Goal: Find contact information: Find contact information

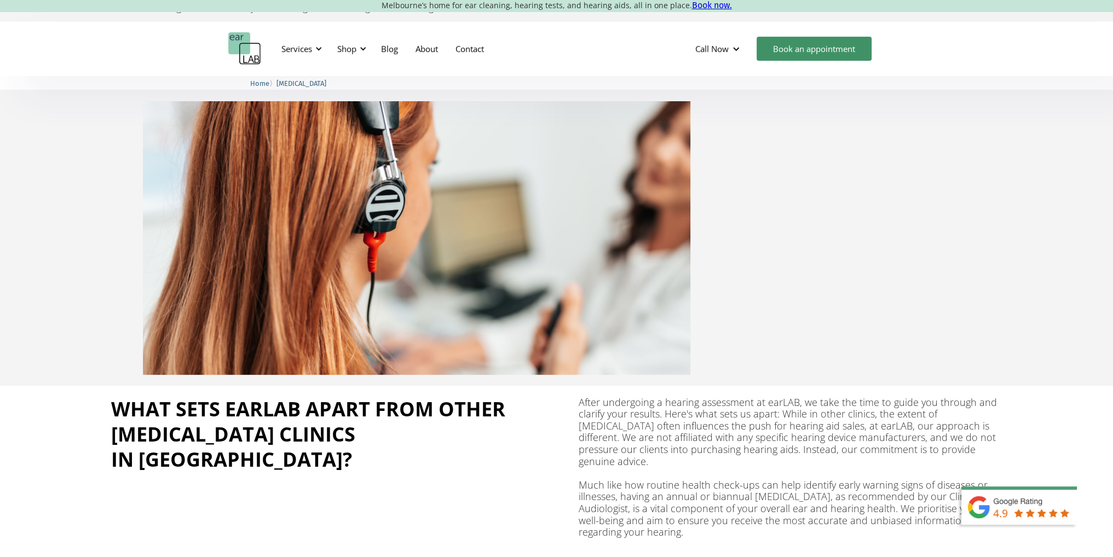
scroll to position [219, 0]
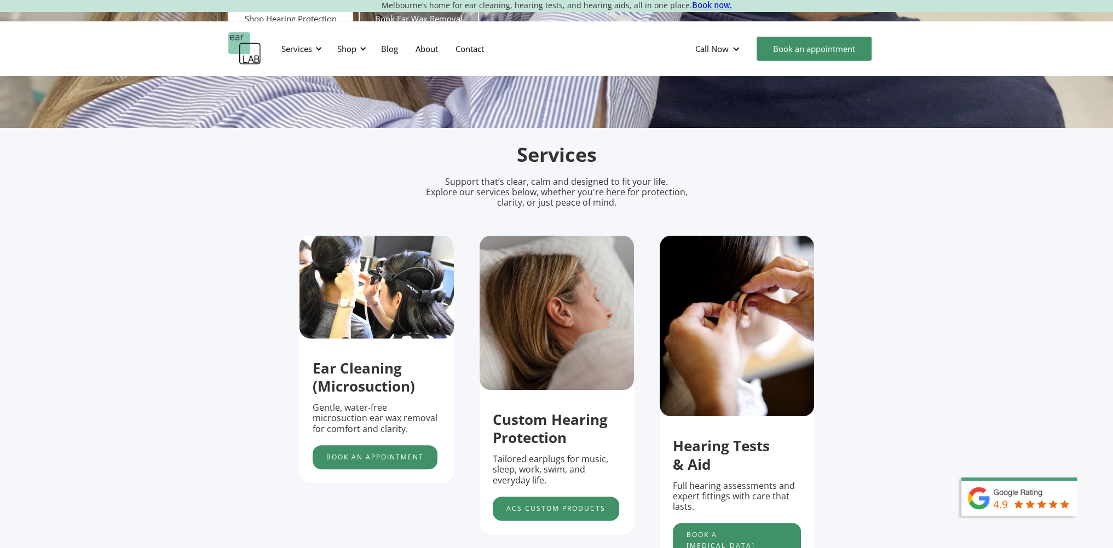
scroll to position [274, 0]
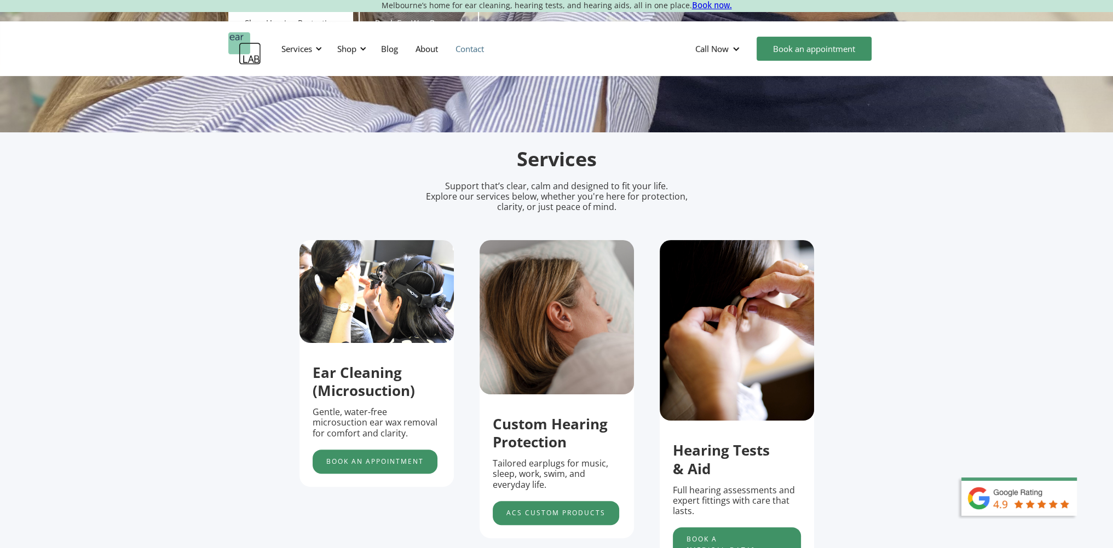
click at [473, 47] on link "Contact" at bounding box center [470, 49] width 46 height 32
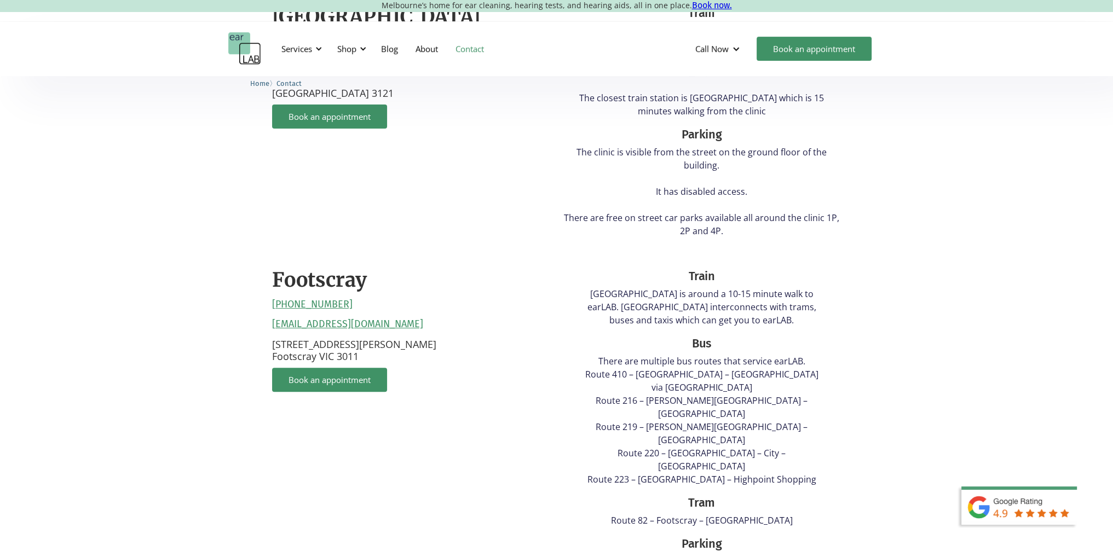
scroll to position [383, 0]
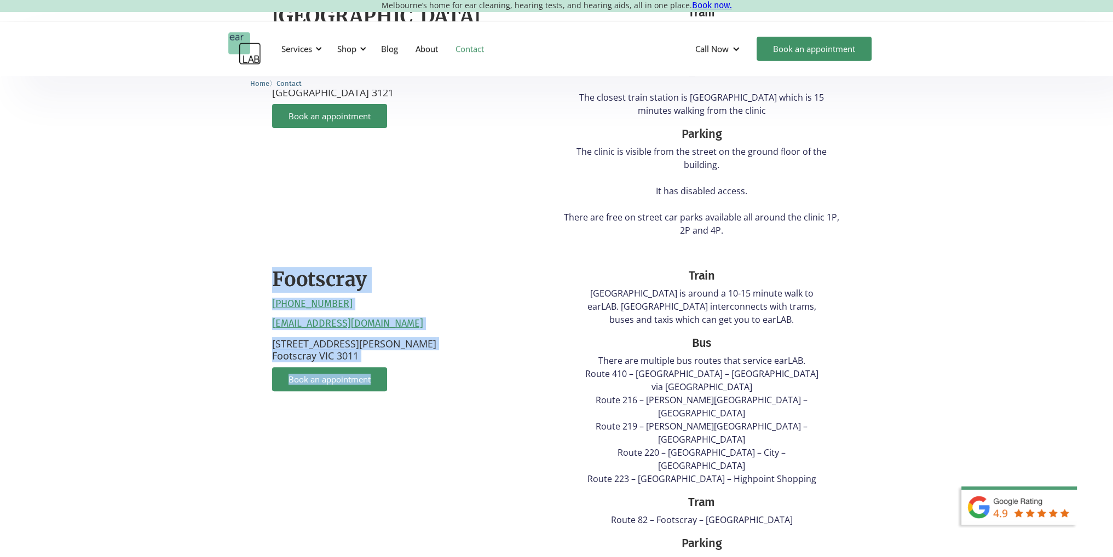
drag, startPoint x: 263, startPoint y: 253, endPoint x: 422, endPoint y: 389, distance: 209.3
click at [422, 389] on div "[GEOGRAPHIC_DATA] [PHONE_NUMBER] [EMAIL_ADDRESS][DOMAIN_NAME] [STREET_ADDRESS] …" at bounding box center [556, 368] width 591 height 751
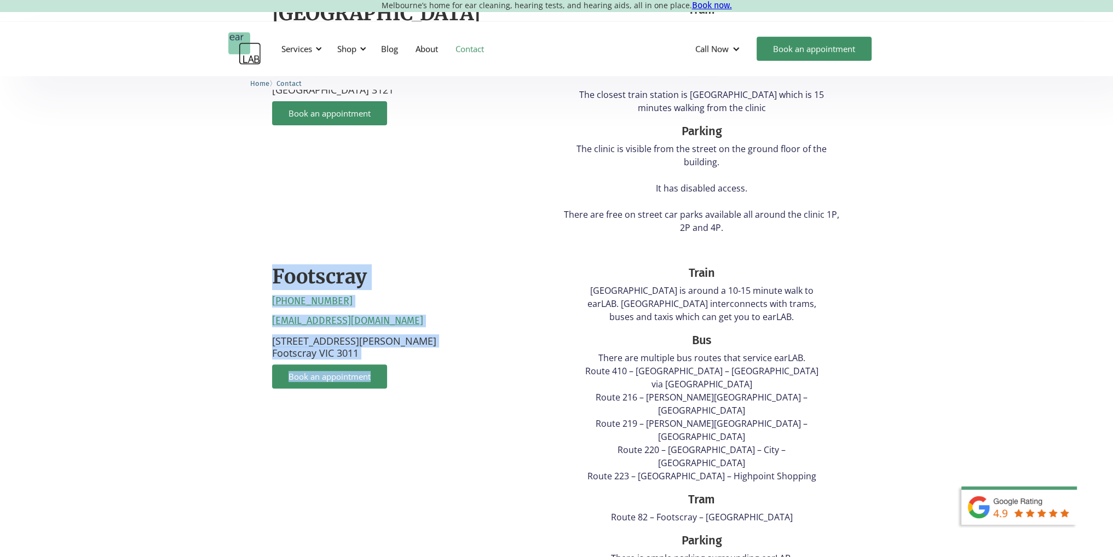
scroll to position [493, 0]
